Goal: Task Accomplishment & Management: Complete application form

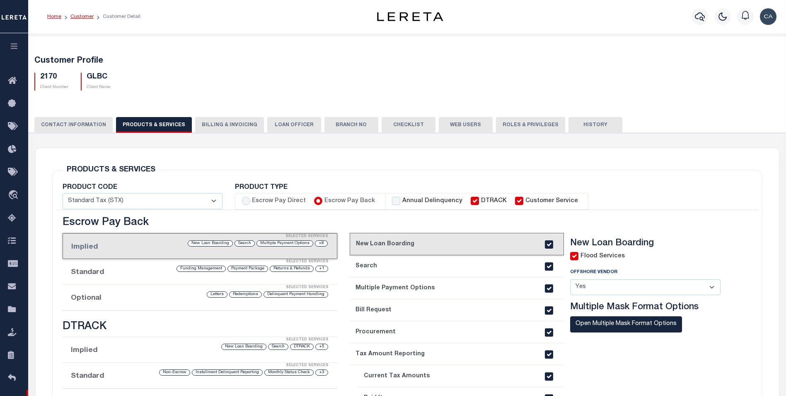
click at [88, 15] on link "Customer" at bounding box center [81, 16] width 23 height 5
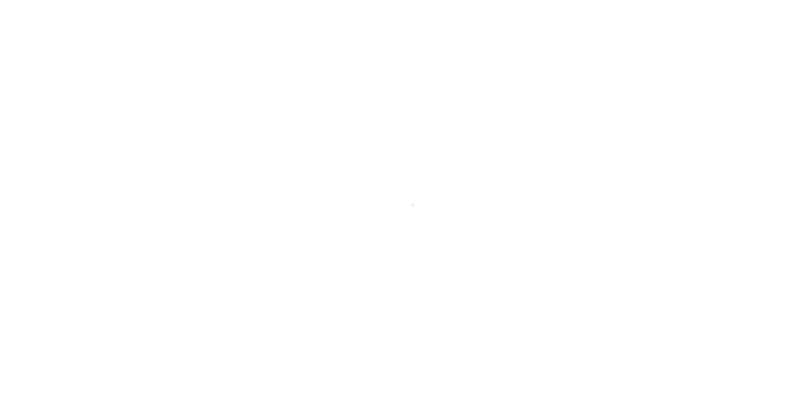
scroll to position [8, 0]
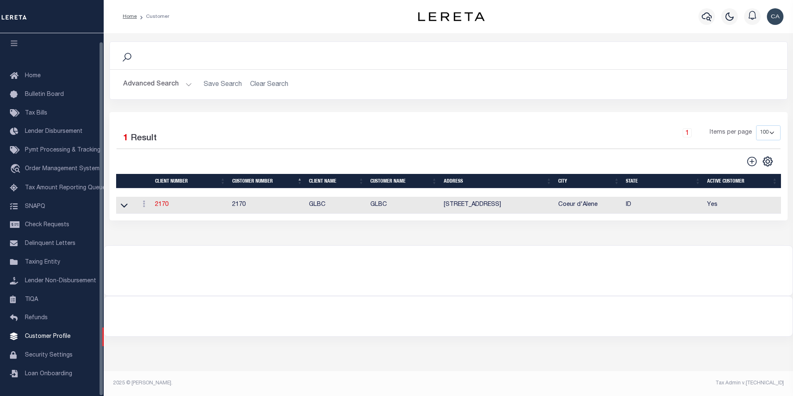
click at [167, 98] on div "Advanced Search Save Search Clear Search CustomerSearchGridWrapper_dynamictable…" at bounding box center [448, 84] width 677 height 29
click at [164, 75] on div "Advanced Search Save Search Clear Search CustomerSearchGridWrapper_dynamictable…" at bounding box center [448, 84] width 677 height 29
click at [163, 83] on button "Advanced Search" at bounding box center [157, 84] width 69 height 16
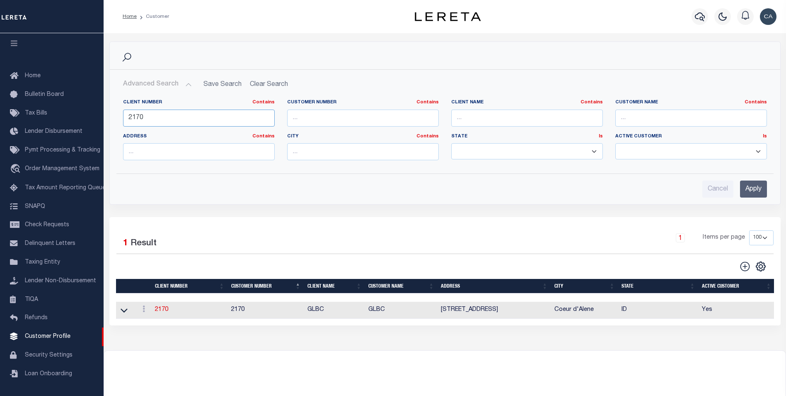
click at [213, 116] on input "2170" at bounding box center [199, 117] width 152 height 17
type input "3333"
click at [756, 186] on input "Apply" at bounding box center [753, 188] width 27 height 17
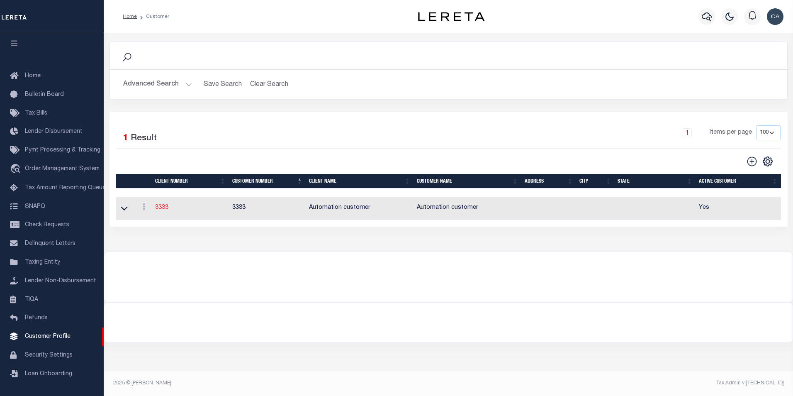
click at [161, 210] on link "3333" at bounding box center [161, 207] width 13 height 6
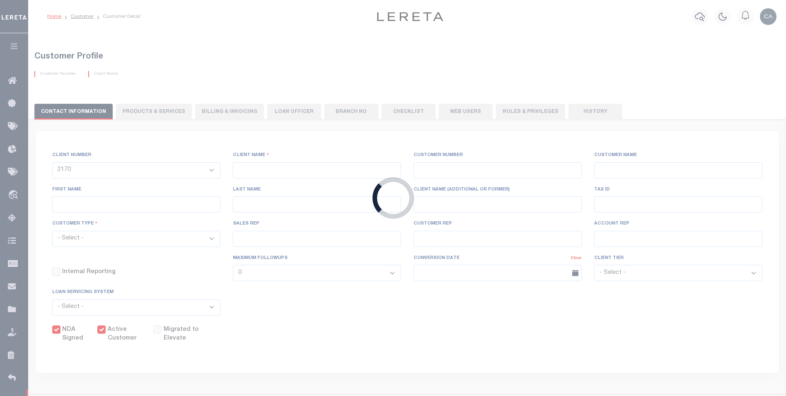
select select
type input "Automation customer"
type input "3333"
type input "Automation customer"
type input "Automation first name"
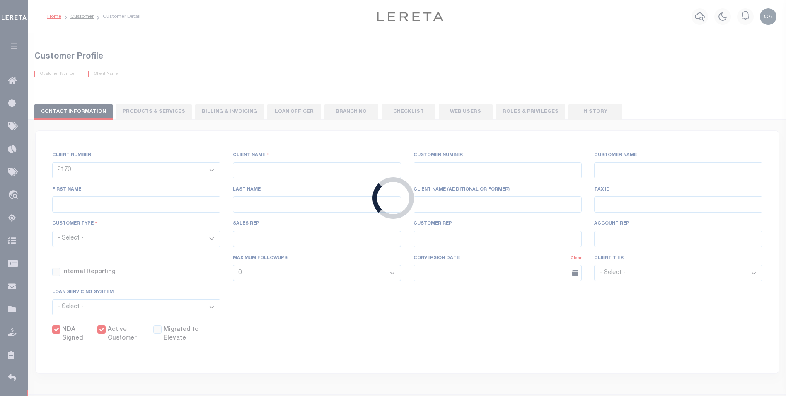
type input "Automation last name"
select select "Mixed Portfolio"
type input "Automation Sales REP"
type input "Automation Customer REP"
type input "Automation Account REP"
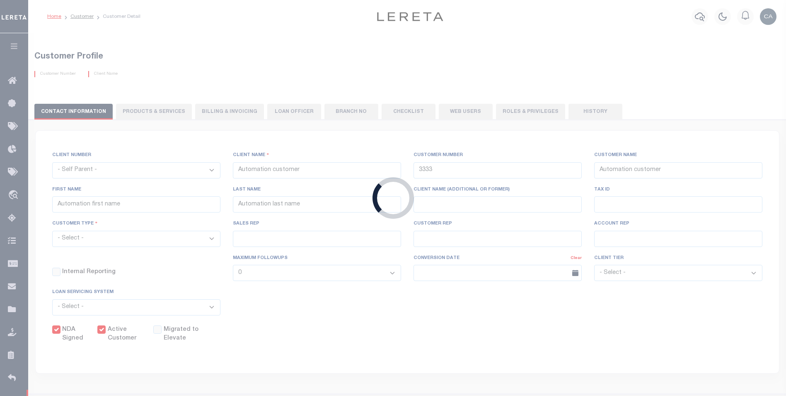
checkbox input "true"
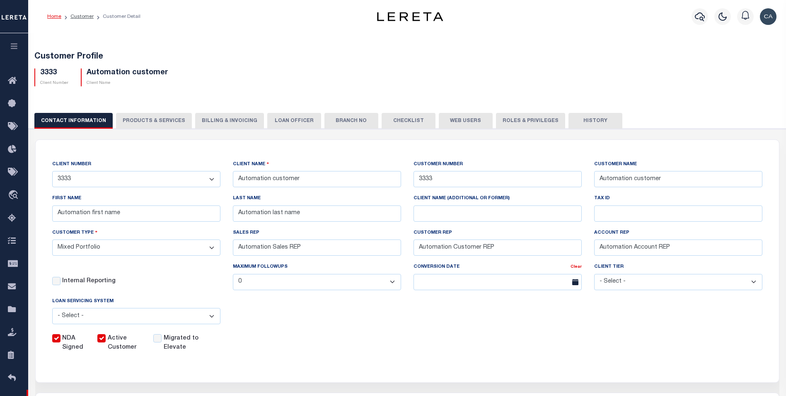
click at [775, 14] on img "button" at bounding box center [768, 16] width 17 height 17
click at [734, 32] on link "Profile" at bounding box center [747, 39] width 66 height 14
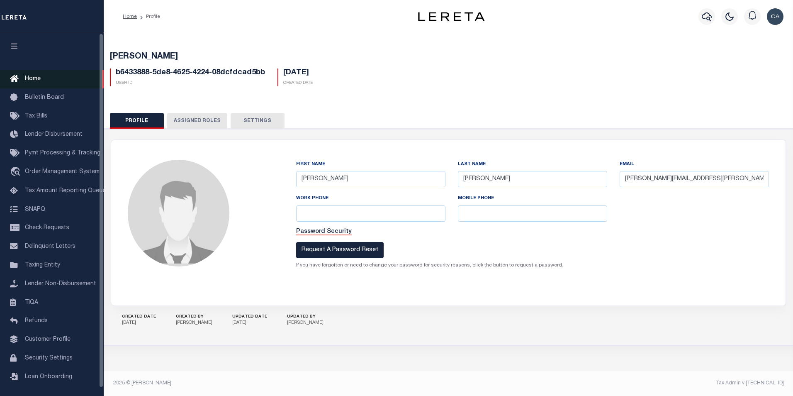
click at [55, 77] on link "Home" at bounding box center [52, 79] width 104 height 19
